Goal: Transaction & Acquisition: Subscribe to service/newsletter

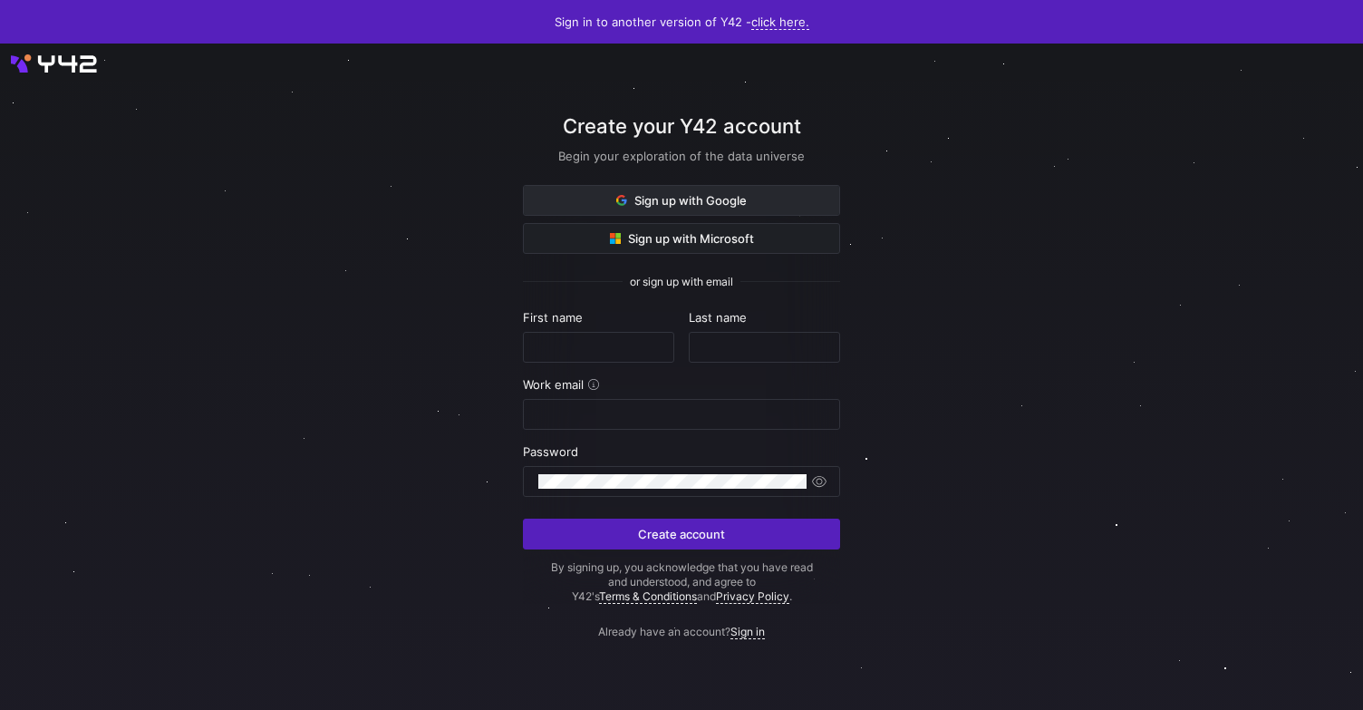
click at [634, 208] on span at bounding box center [681, 200] width 315 height 29
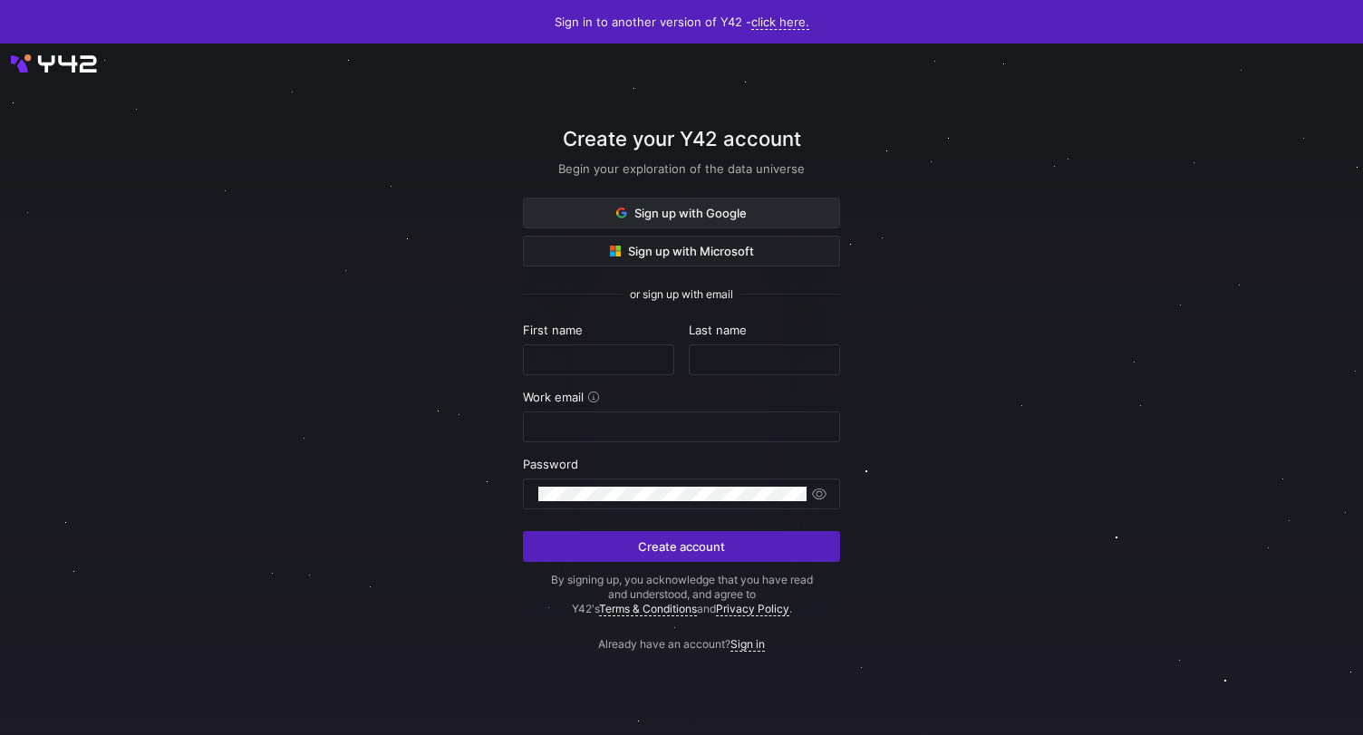
click at [645, 209] on span "Sign up with Google" at bounding box center [681, 213] width 131 height 15
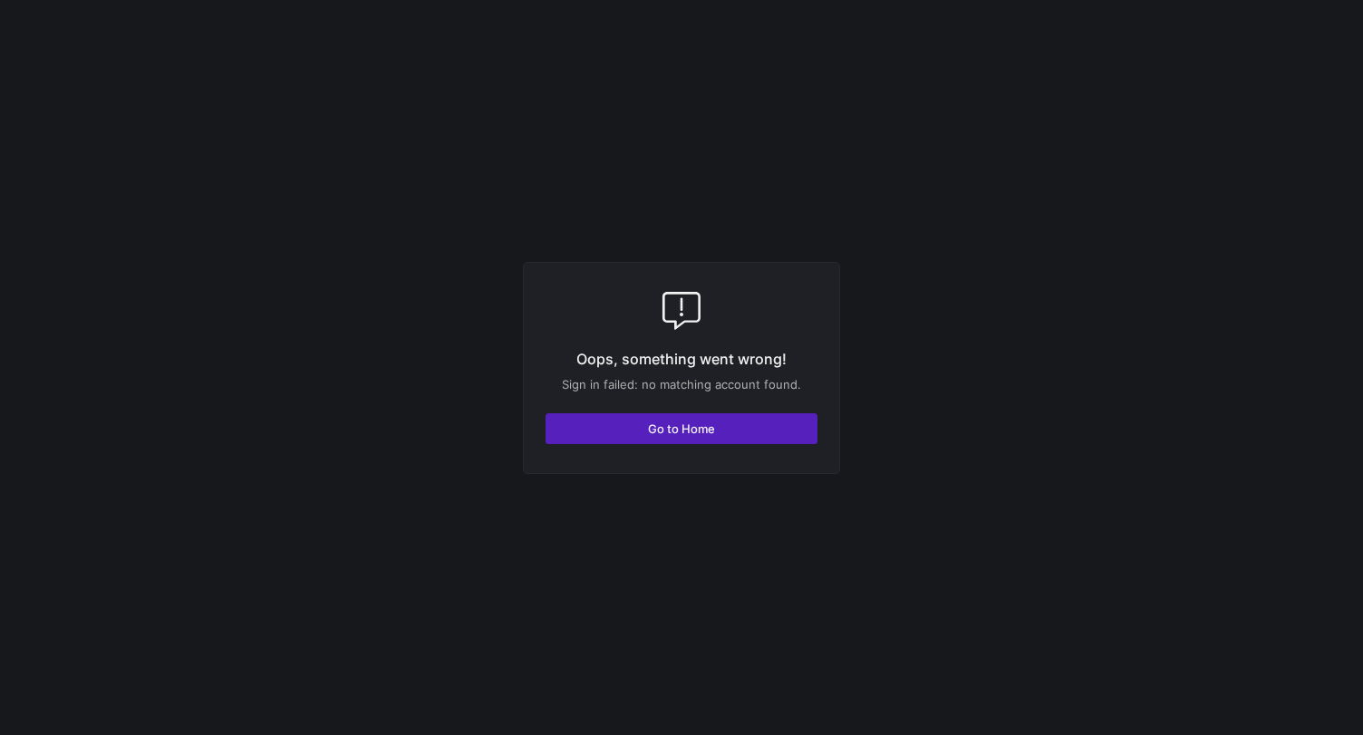
click at [342, 253] on y42-fullscreen-message "Oops, something went wrong! Sign in failed: no matching account found. Go to Ho…" at bounding box center [681, 367] width 1363 height 735
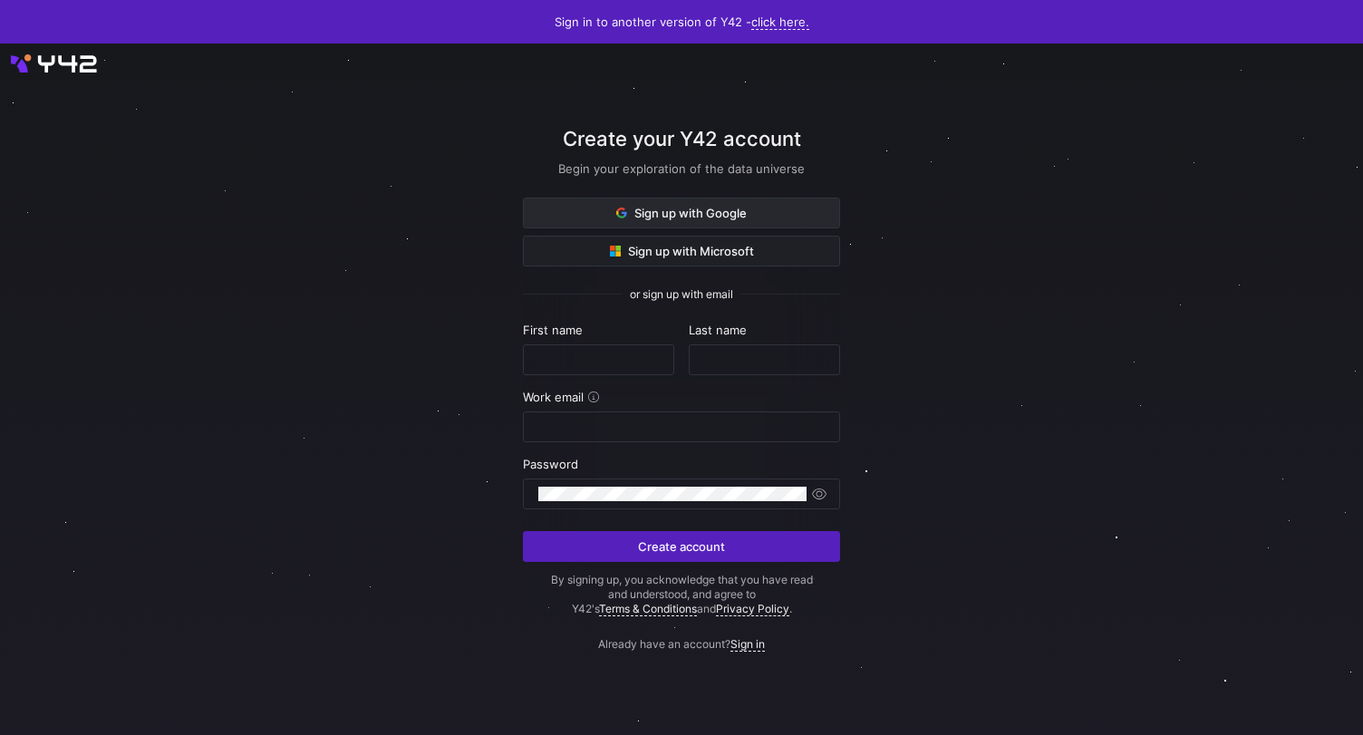
click at [679, 215] on span "Sign up with Google" at bounding box center [681, 213] width 131 height 15
type input "Raindeer"
type input "Std"
type input "[EMAIL_ADDRESS][DOMAIN_NAME]"
click at [444, 501] on div at bounding box center [681, 388] width 1275 height 723
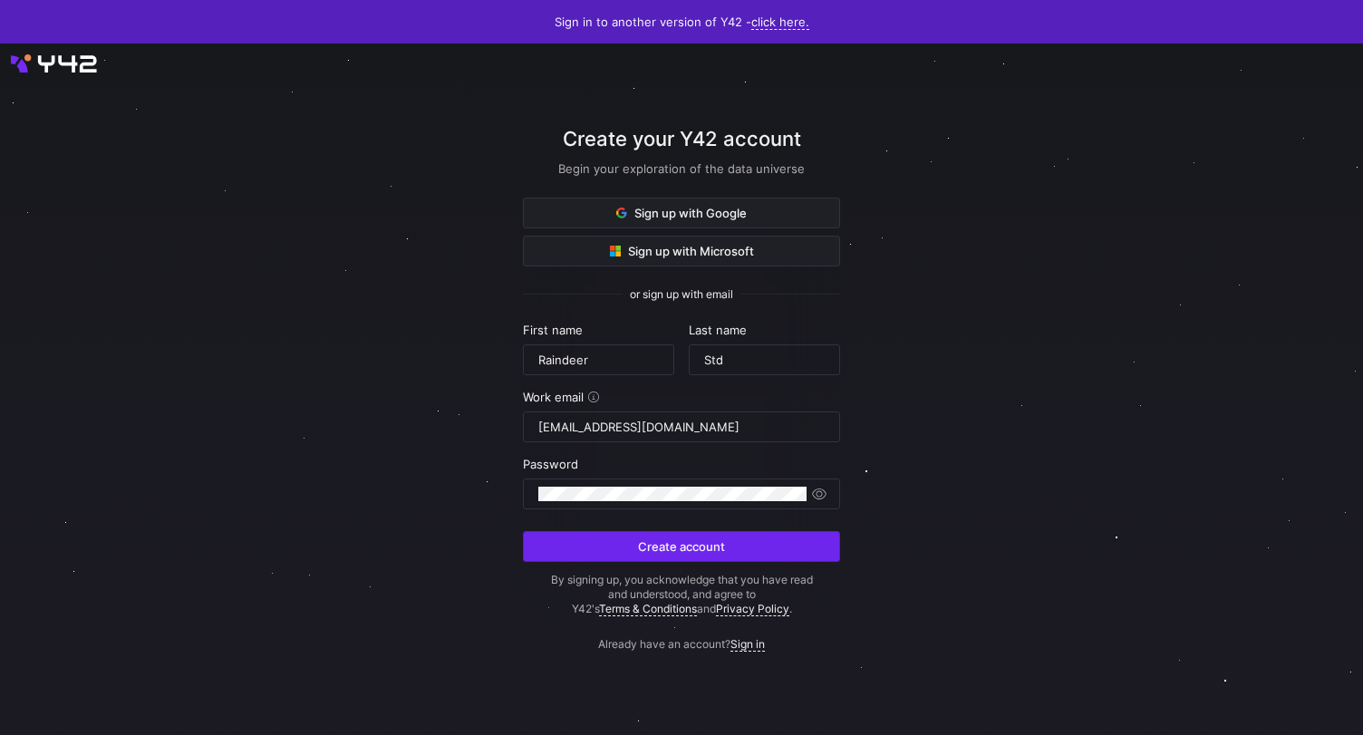
click at [574, 537] on span "submit" at bounding box center [681, 546] width 315 height 29
